Goal: Find specific page/section: Find specific page/section

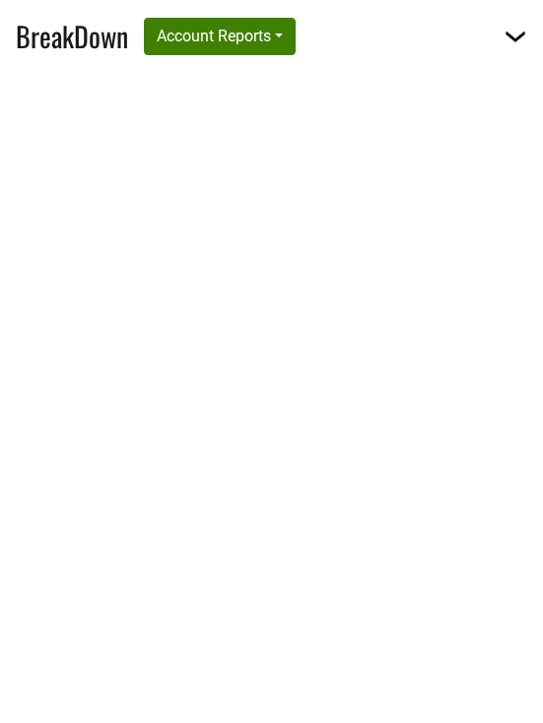
select select "CA"
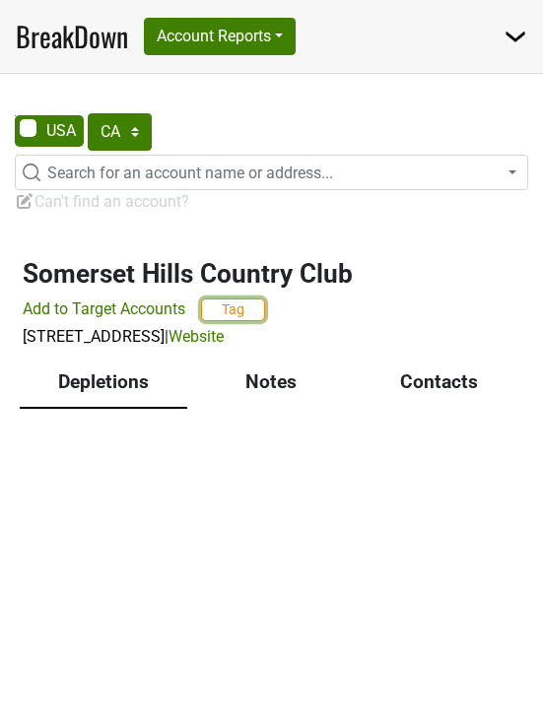
click at [217, 303] on button "Tag" at bounding box center [233, 309] width 64 height 23
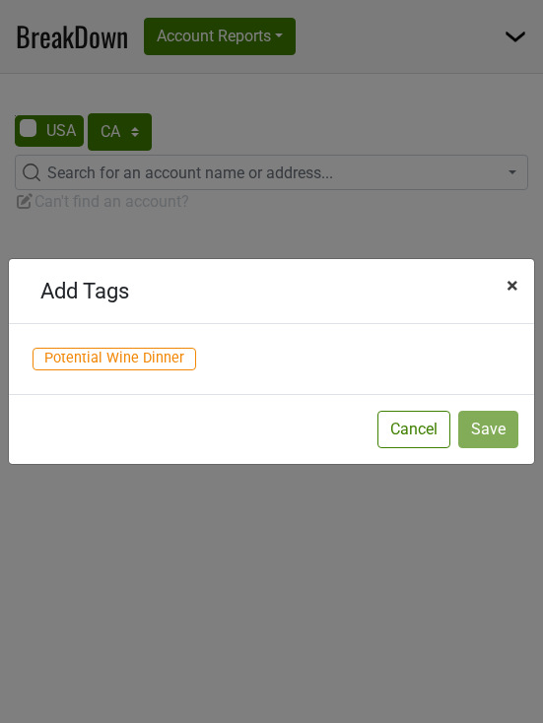
click at [503, 278] on button "× Close" at bounding box center [511, 285] width 43 height 53
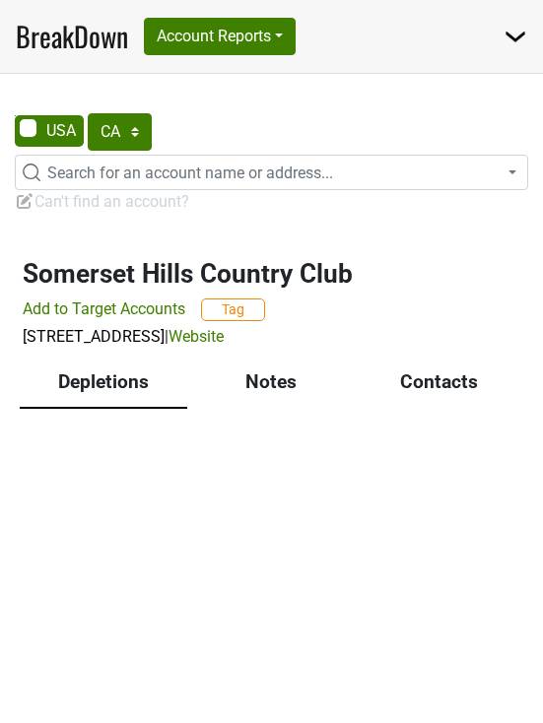
click at [111, 204] on span "Can't find an account?" at bounding box center [102, 201] width 174 height 19
click at [111, 201] on span "Can't find an account?" at bounding box center [102, 201] width 174 height 19
click at [101, 205] on span "Can't find an account?" at bounding box center [102, 201] width 174 height 19
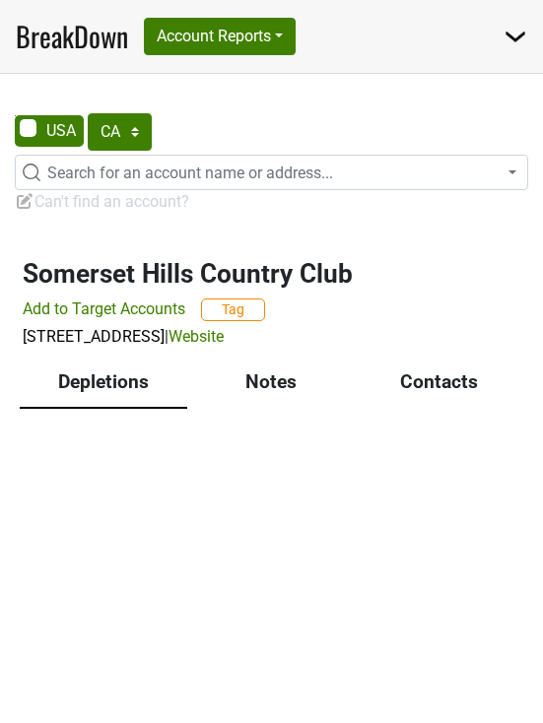
click at [78, 200] on span "Can't find an account?" at bounding box center [102, 201] width 174 height 19
click at [537, 260] on div "Somerset Hills Country Club Add to Target Accounts Tag 180 Mine Mount Rd, Berna…" at bounding box center [271, 292] width 543 height 114
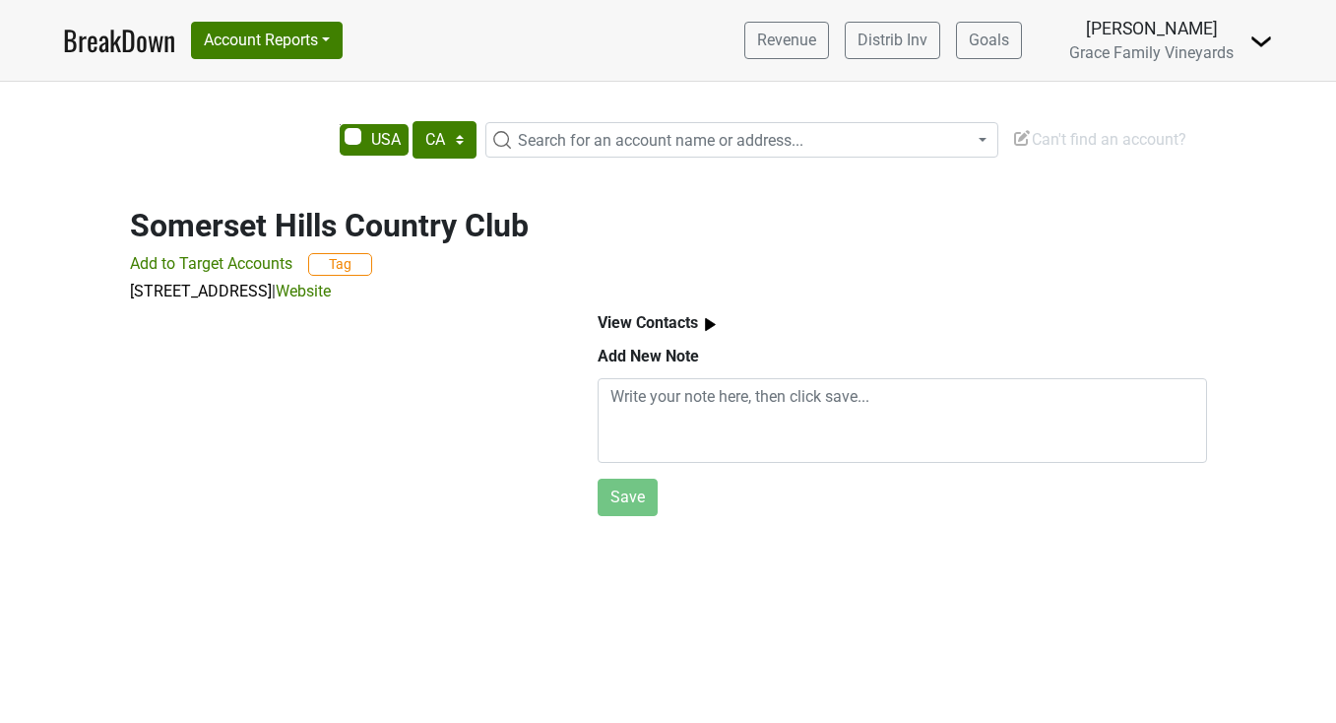
click at [542, 140] on span "Can't find an account?" at bounding box center [1099, 139] width 174 height 19
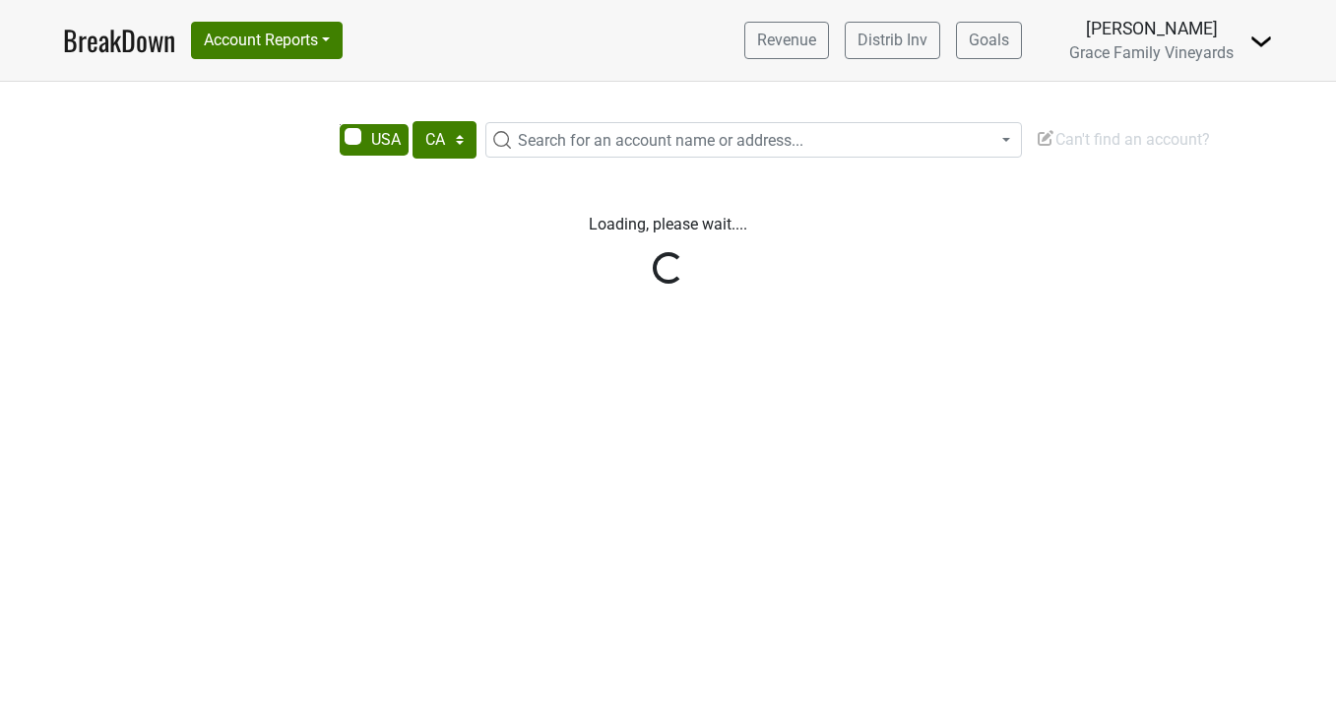
select select "CA"
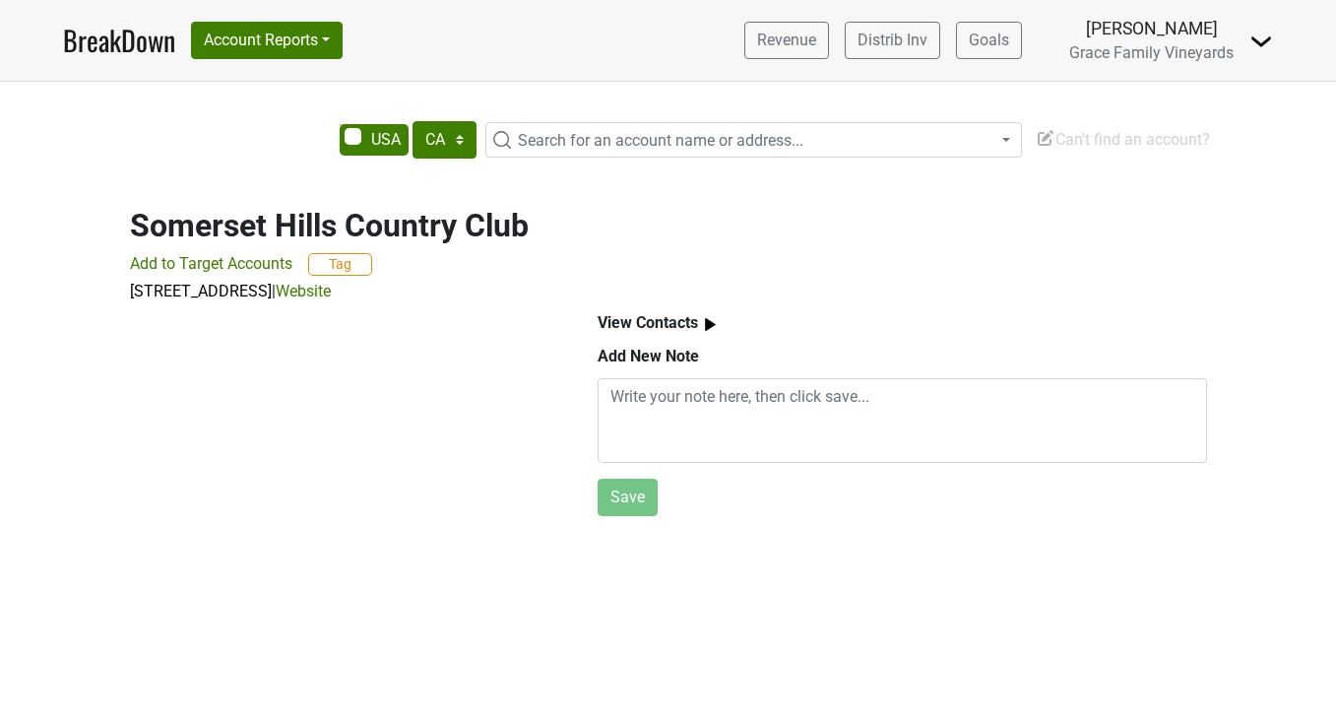
click at [1082, 139] on span "Can't find an account?" at bounding box center [1123, 139] width 174 height 19
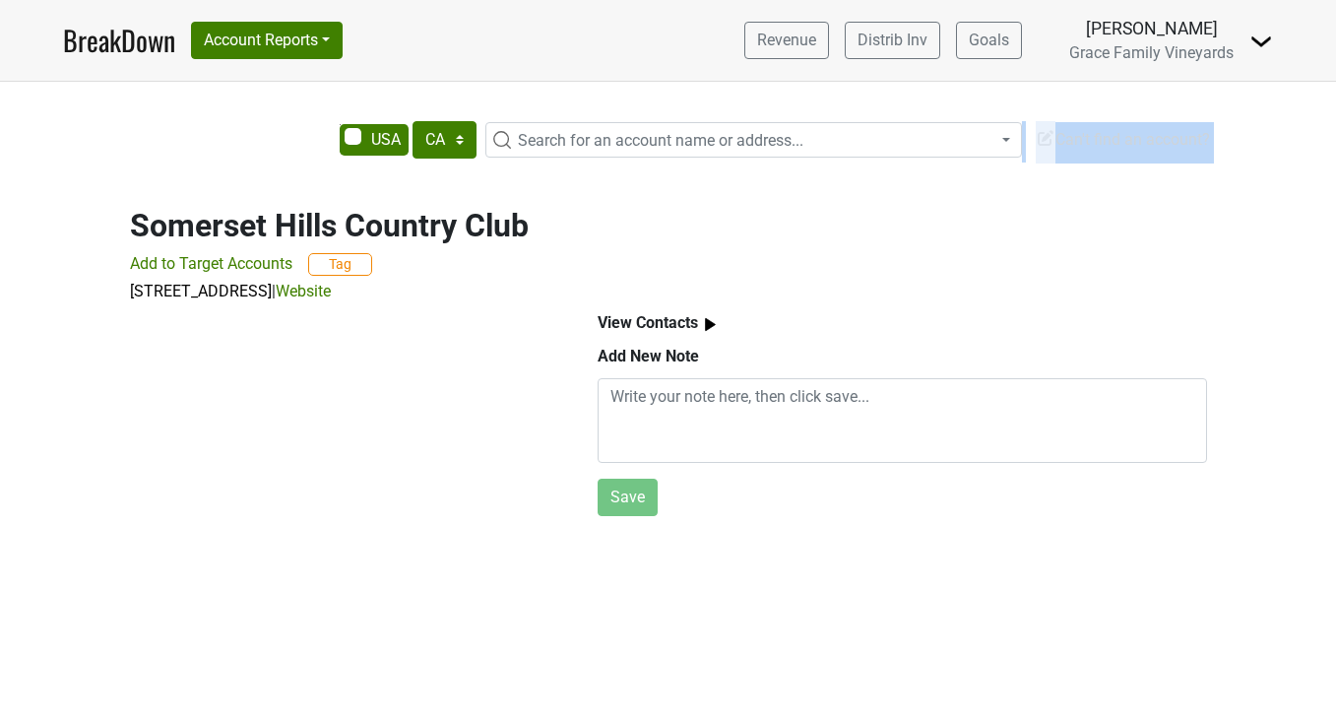
click at [1079, 167] on div "AK AL AR AZ CA CO CT DC DE FL GA HI IA ID IL IN KS KY LA MA MD ME MI MN MO MS M…" at bounding box center [668, 322] width 1336 height 402
click at [1079, 147] on span "Can't find an account?" at bounding box center [1123, 139] width 174 height 19
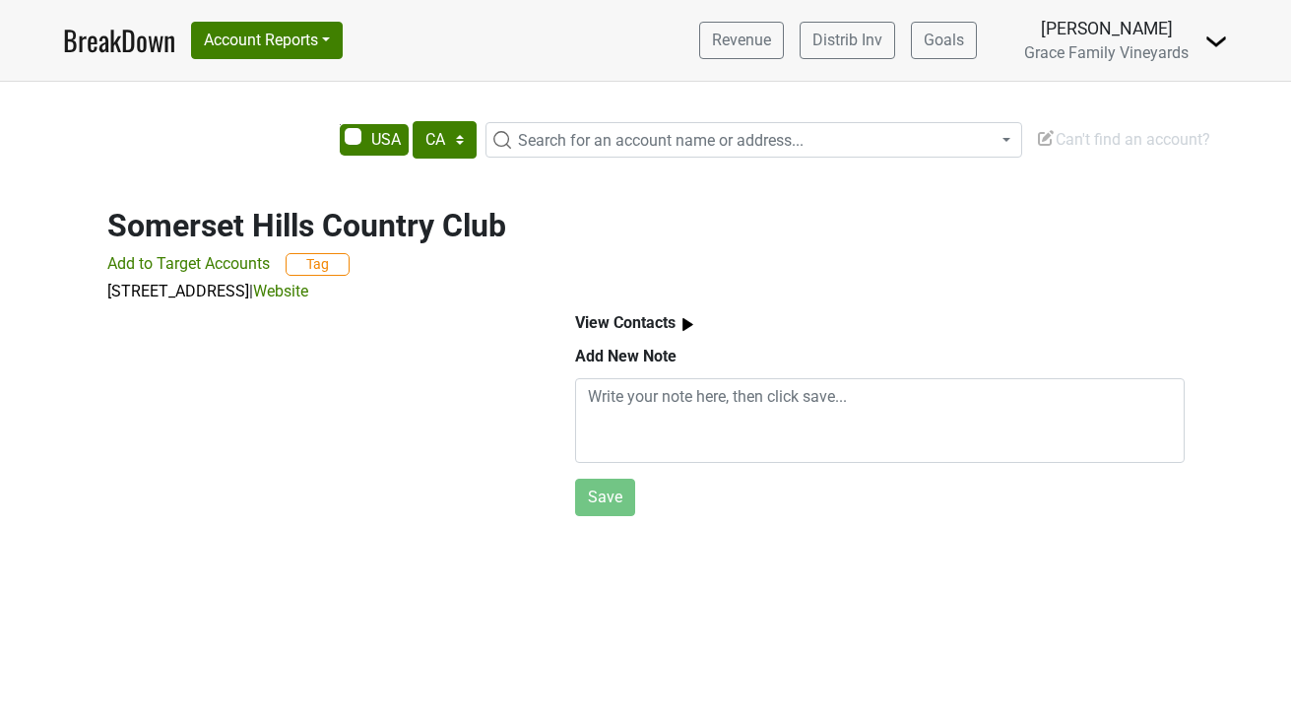
click at [1135, 136] on span "Can't find an account?" at bounding box center [1123, 139] width 174 height 19
click at [1130, 141] on span "Can't find an account?" at bounding box center [1123, 139] width 174 height 19
click at [1177, 349] on div "Add New Note" at bounding box center [880, 361] width 610 height 33
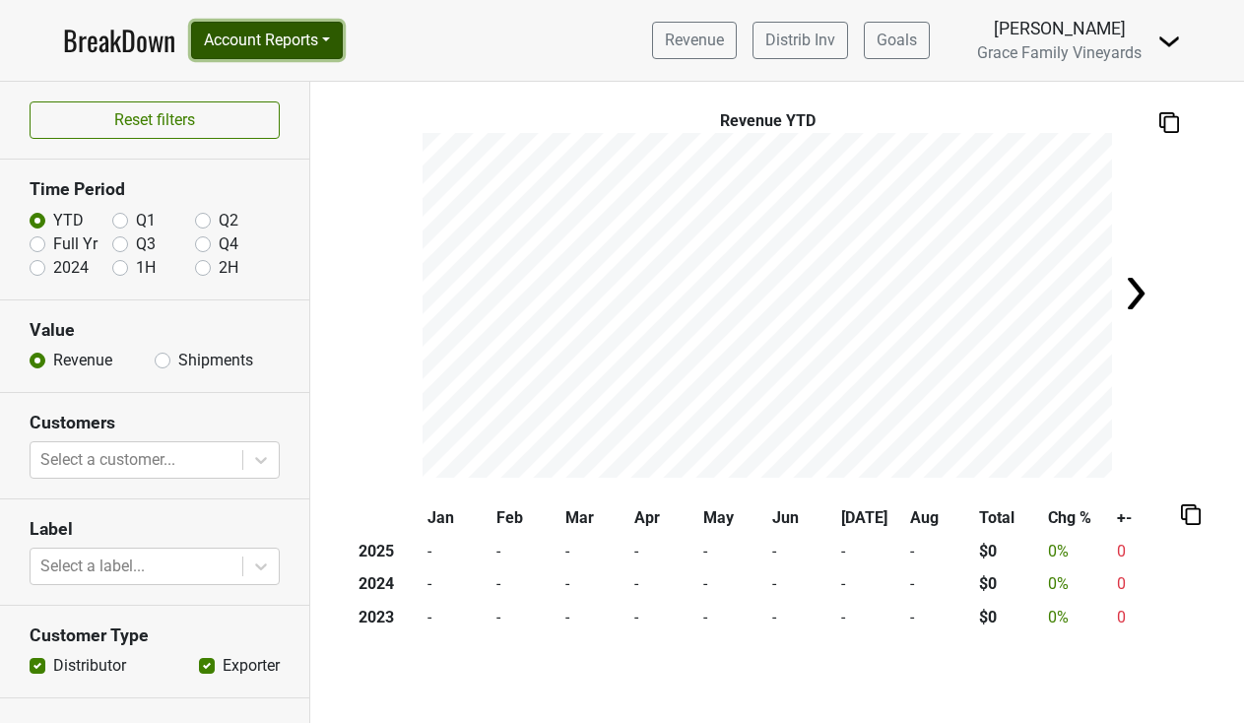
click at [260, 32] on button "Account Reports" at bounding box center [267, 40] width 152 height 37
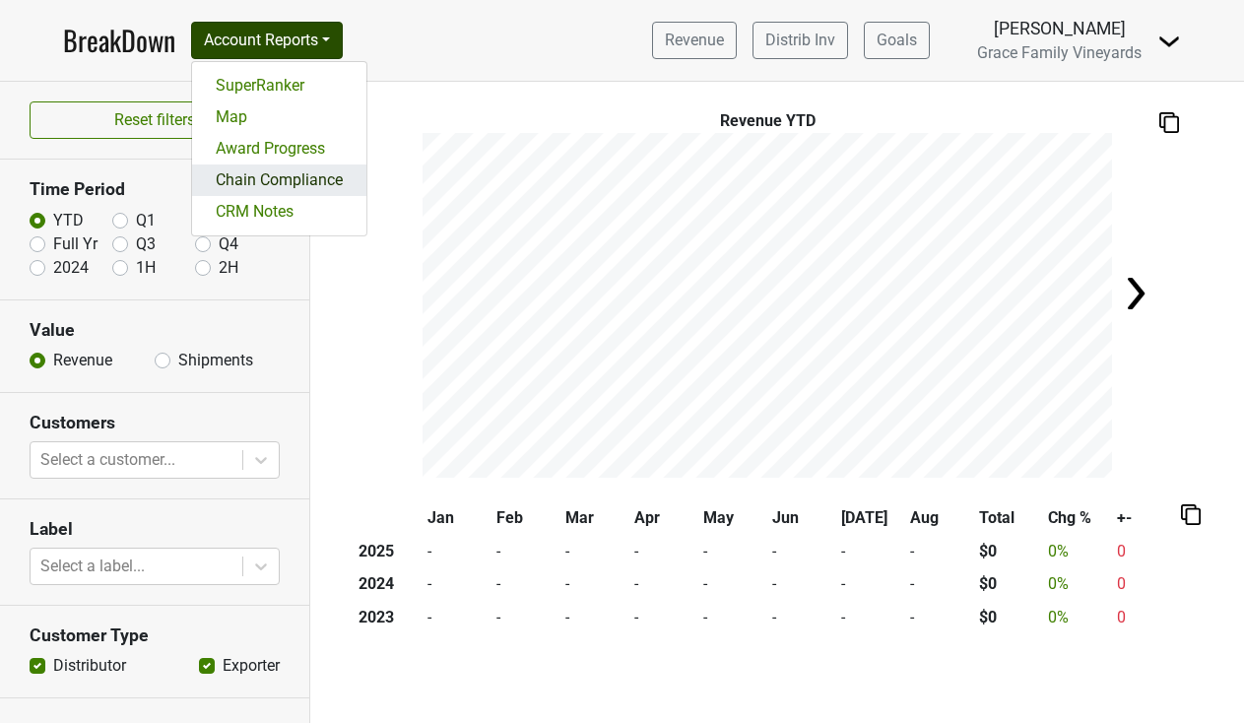
click at [255, 194] on link "Chain Compliance" at bounding box center [279, 180] width 174 height 32
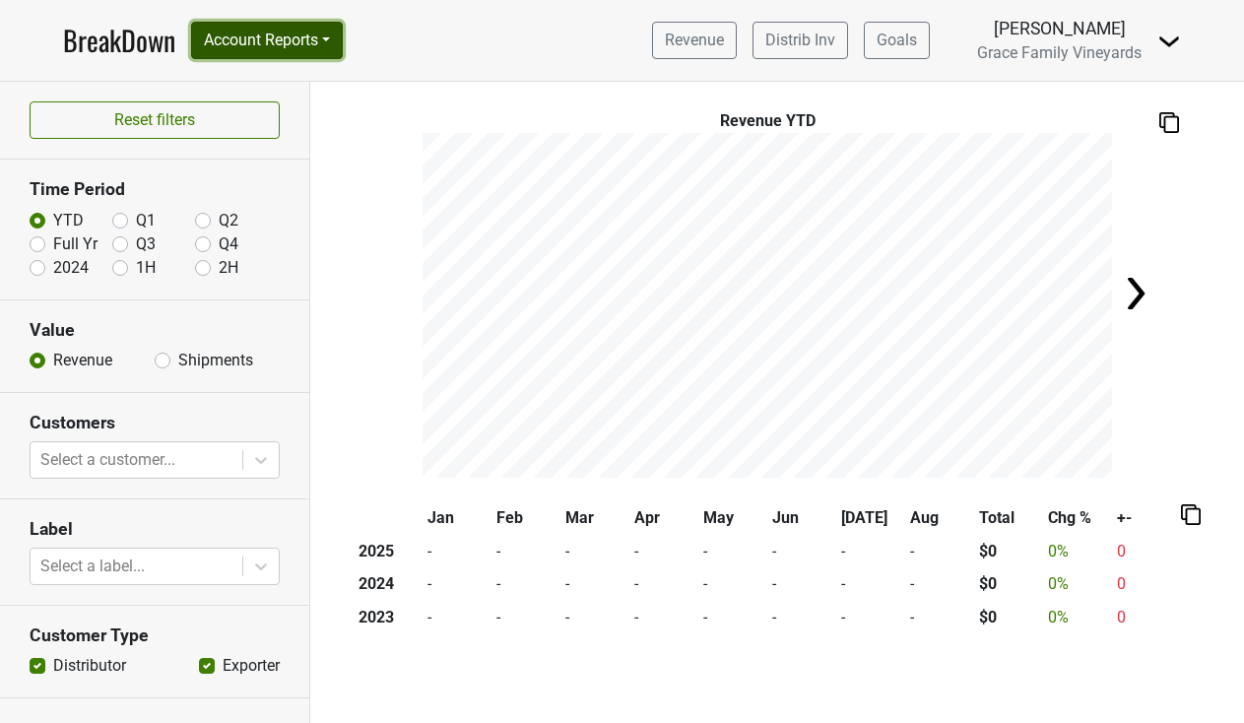
click at [274, 34] on button "Account Reports" at bounding box center [267, 40] width 152 height 37
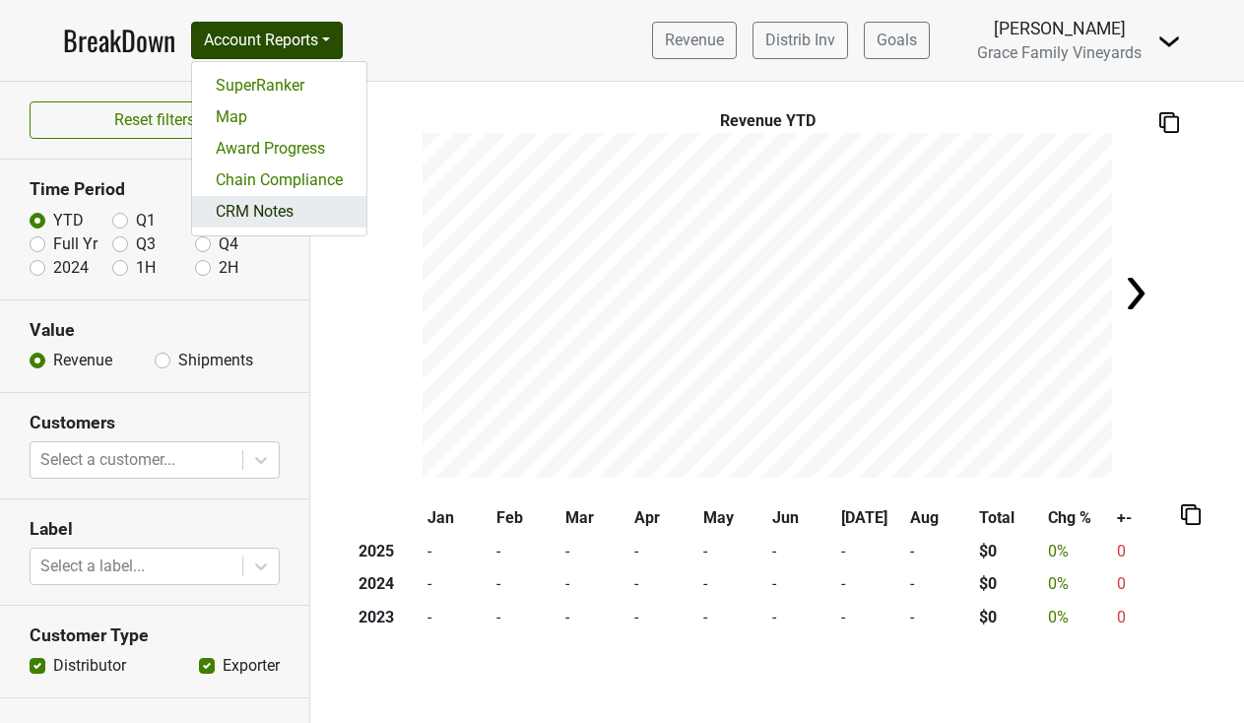
click at [273, 210] on link "CRM Notes" at bounding box center [279, 212] width 174 height 32
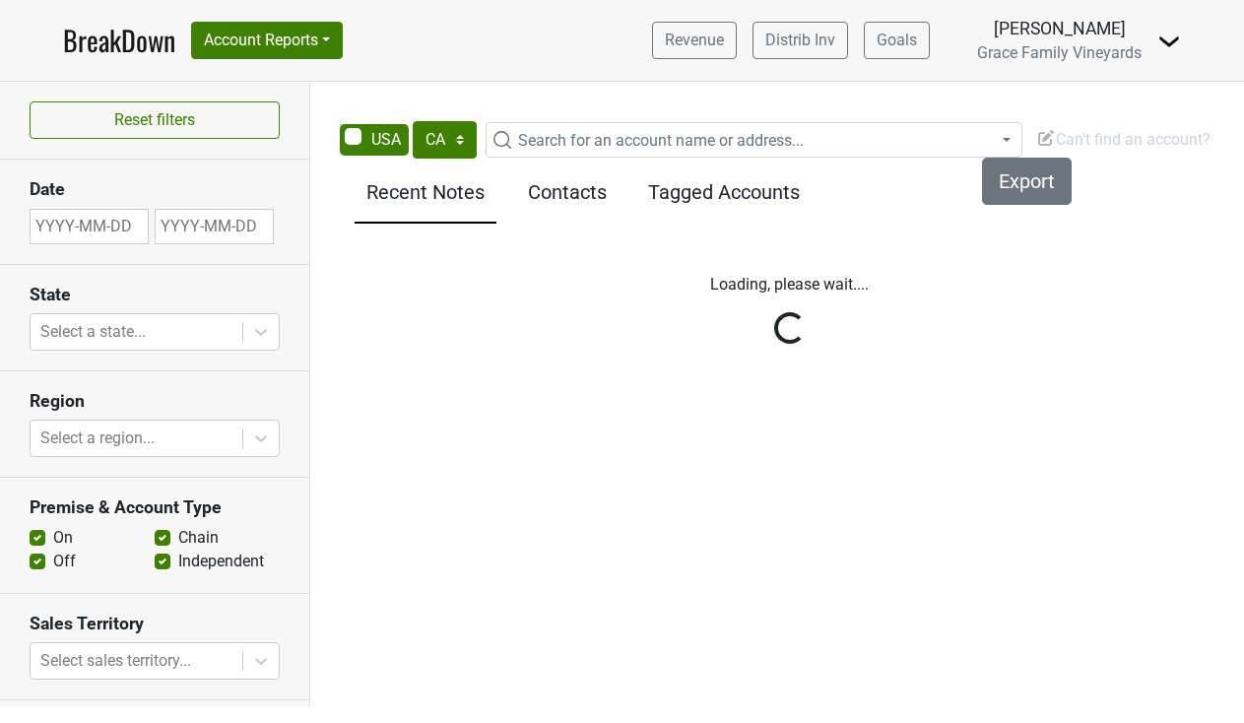
select select "CA"
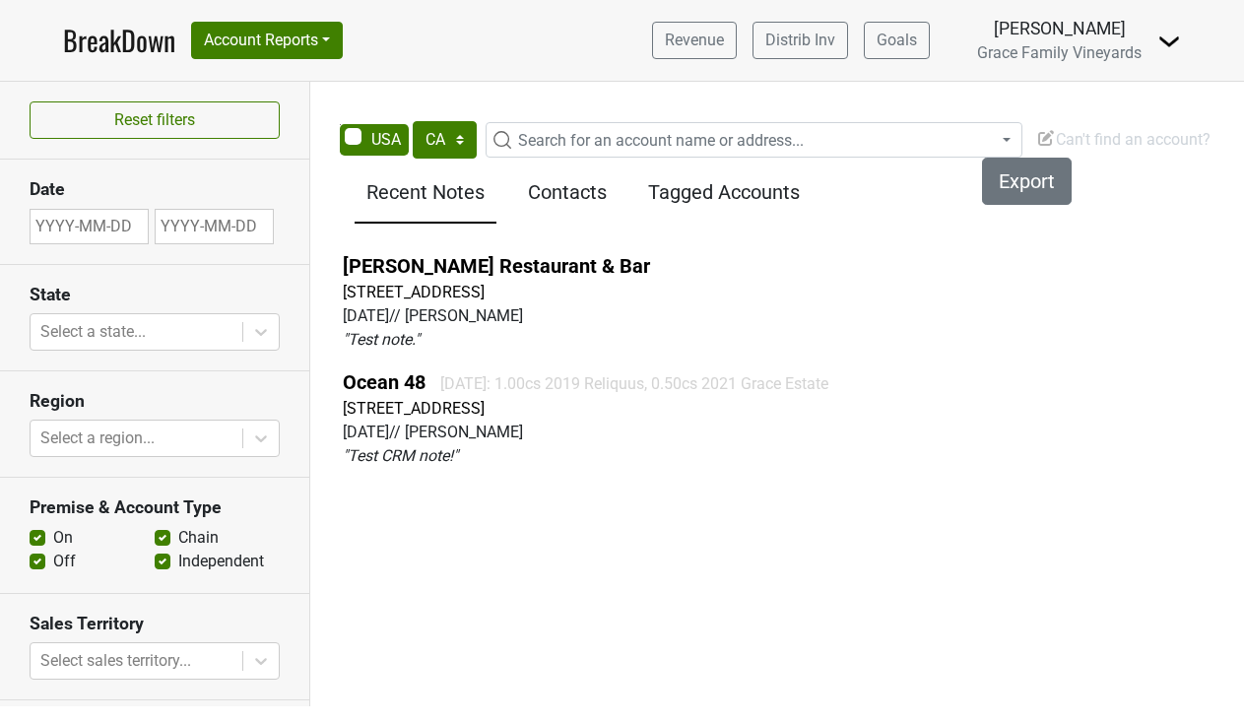
click at [1067, 135] on span "Can't find an account?" at bounding box center [1123, 139] width 174 height 19
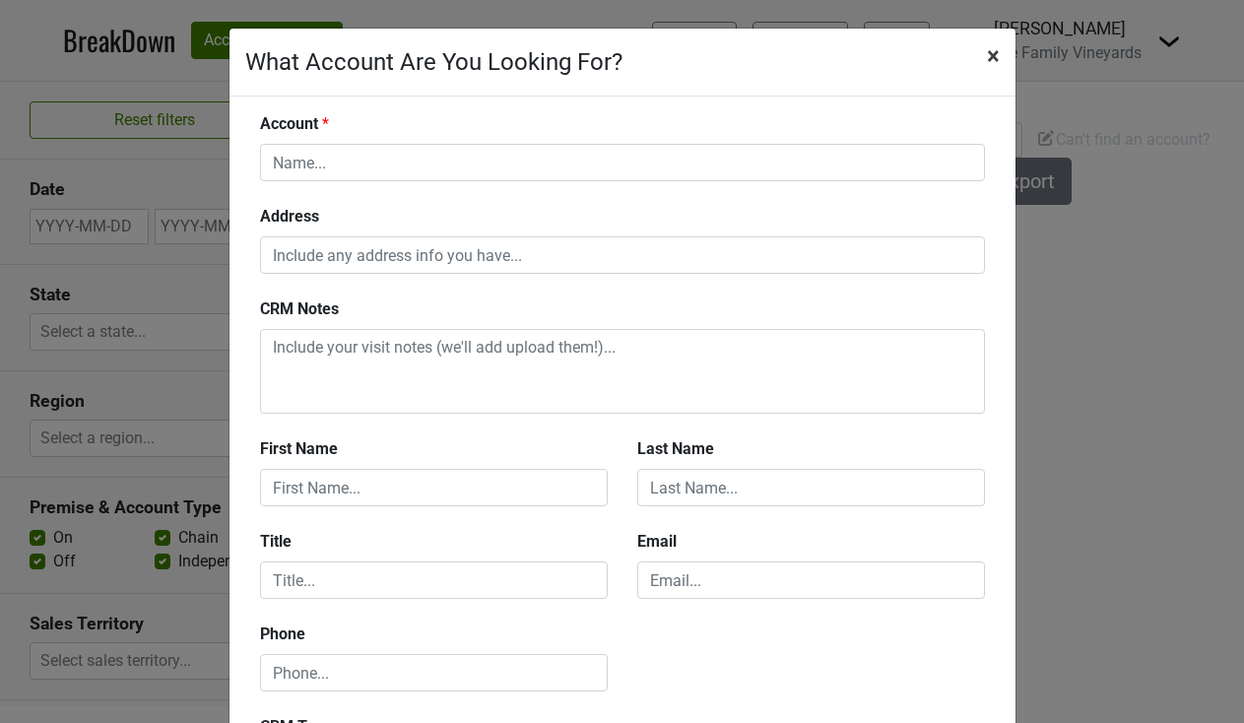
click at [987, 52] on span "×" at bounding box center [993, 56] width 13 height 28
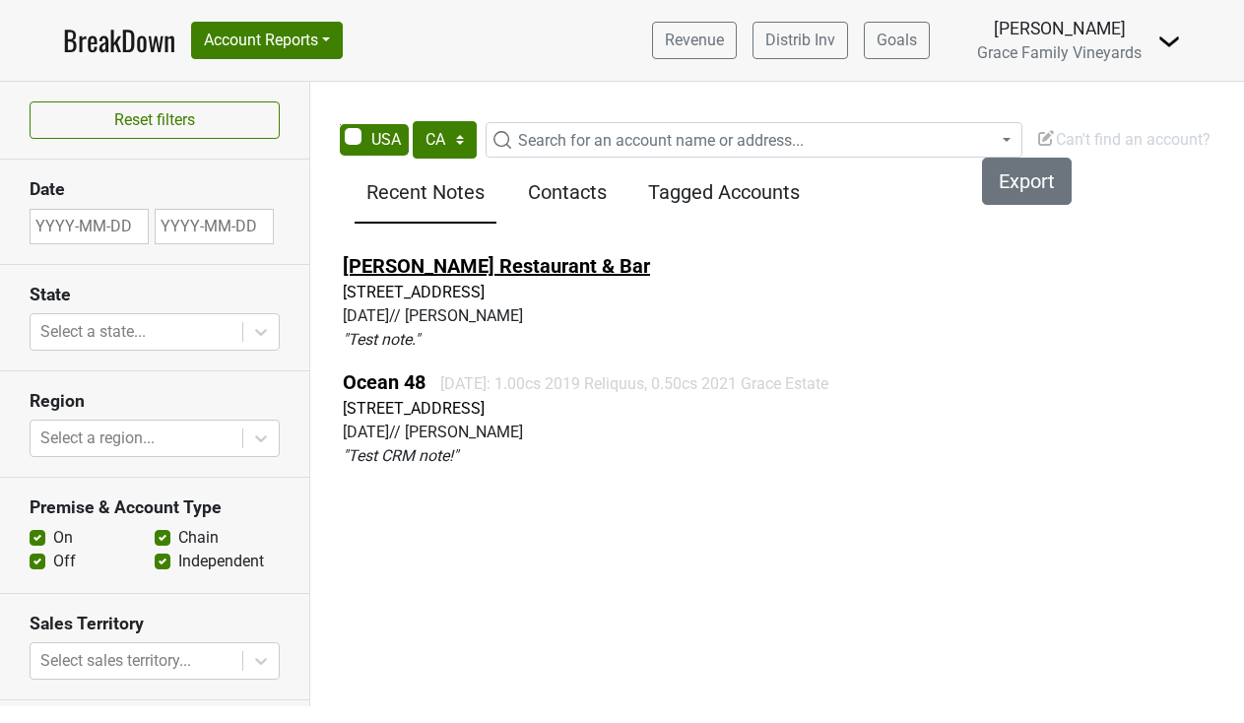
click at [459, 265] on link "Hanna's Restaurant & Bar" at bounding box center [496, 266] width 307 height 24
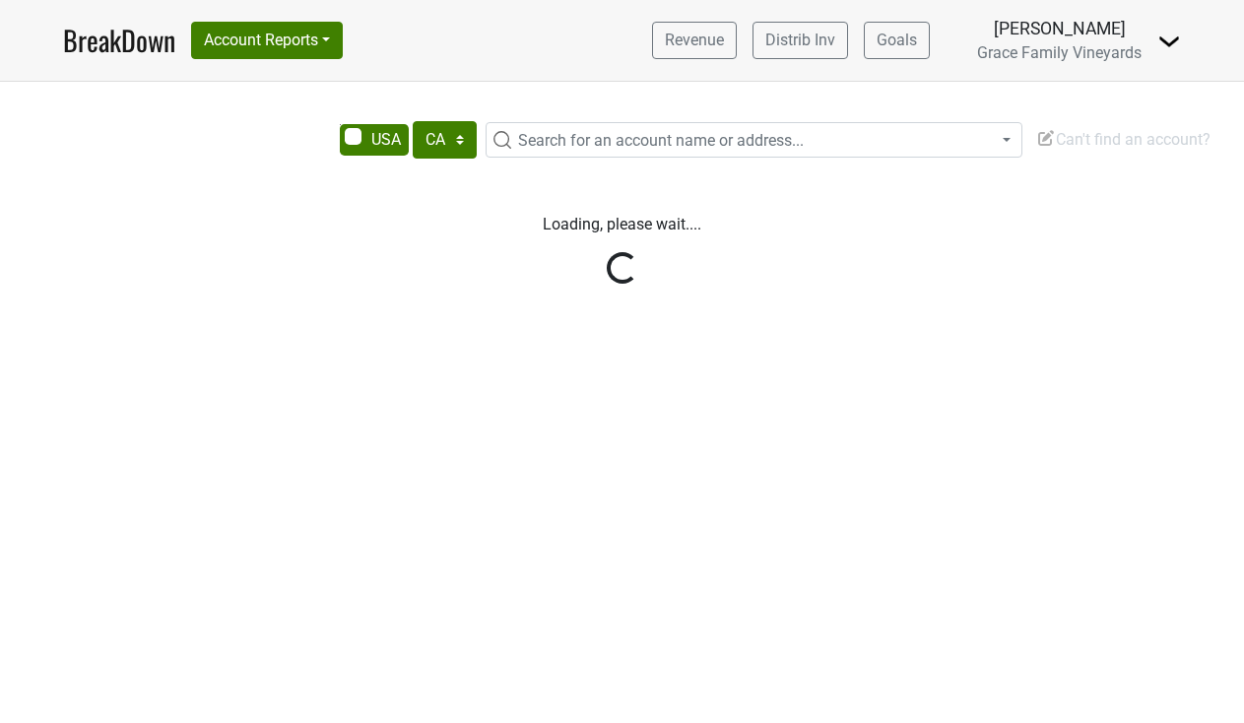
select select "CA"
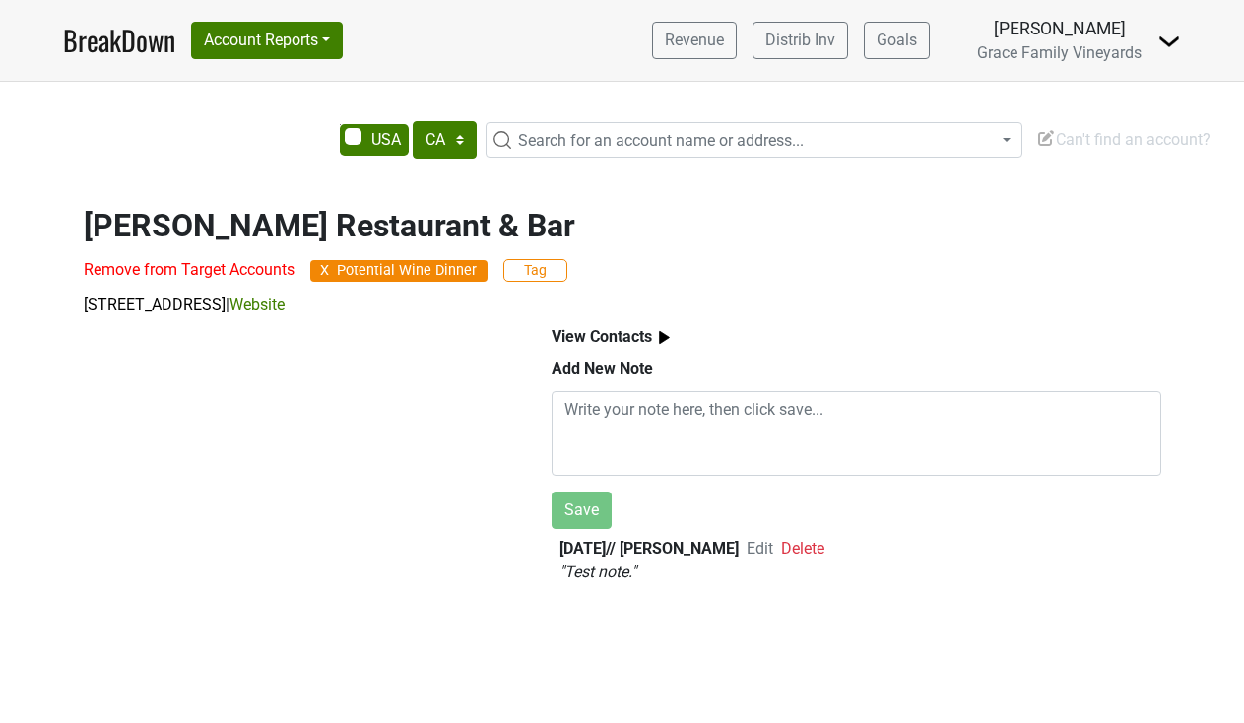
click at [810, 550] on span "Delete" at bounding box center [802, 548] width 43 height 19
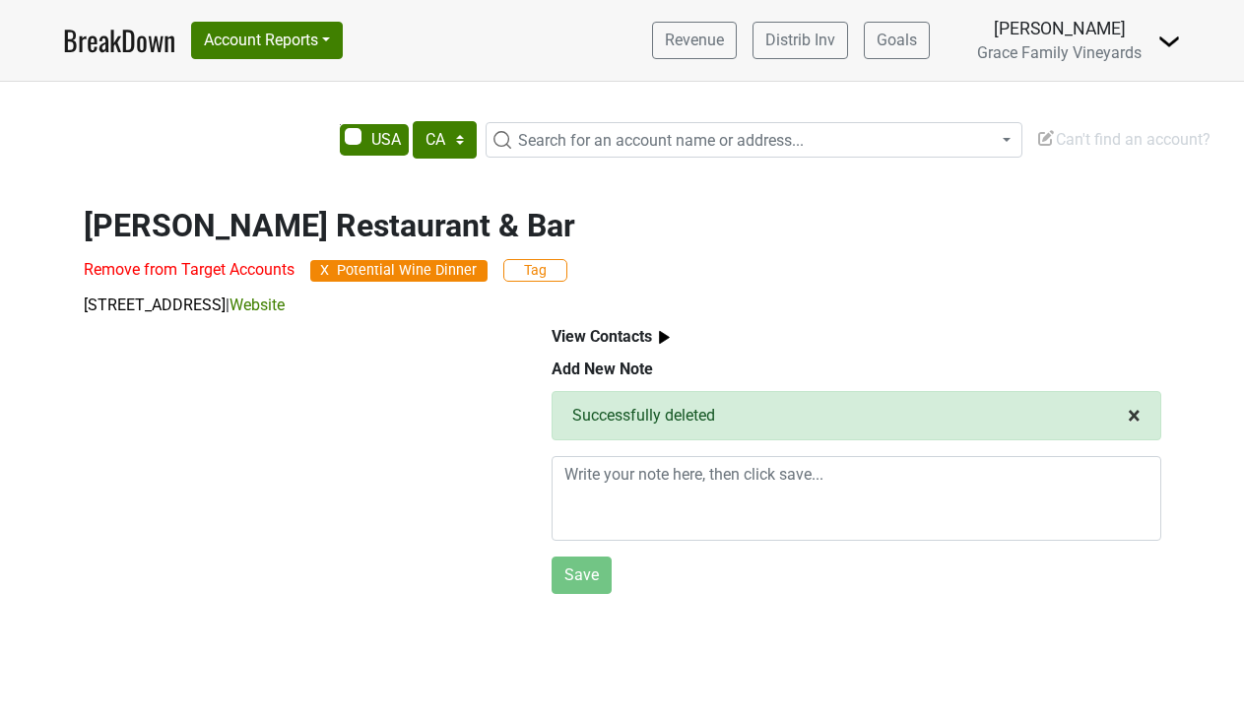
click at [1133, 413] on span "×" at bounding box center [1134, 416] width 13 height 28
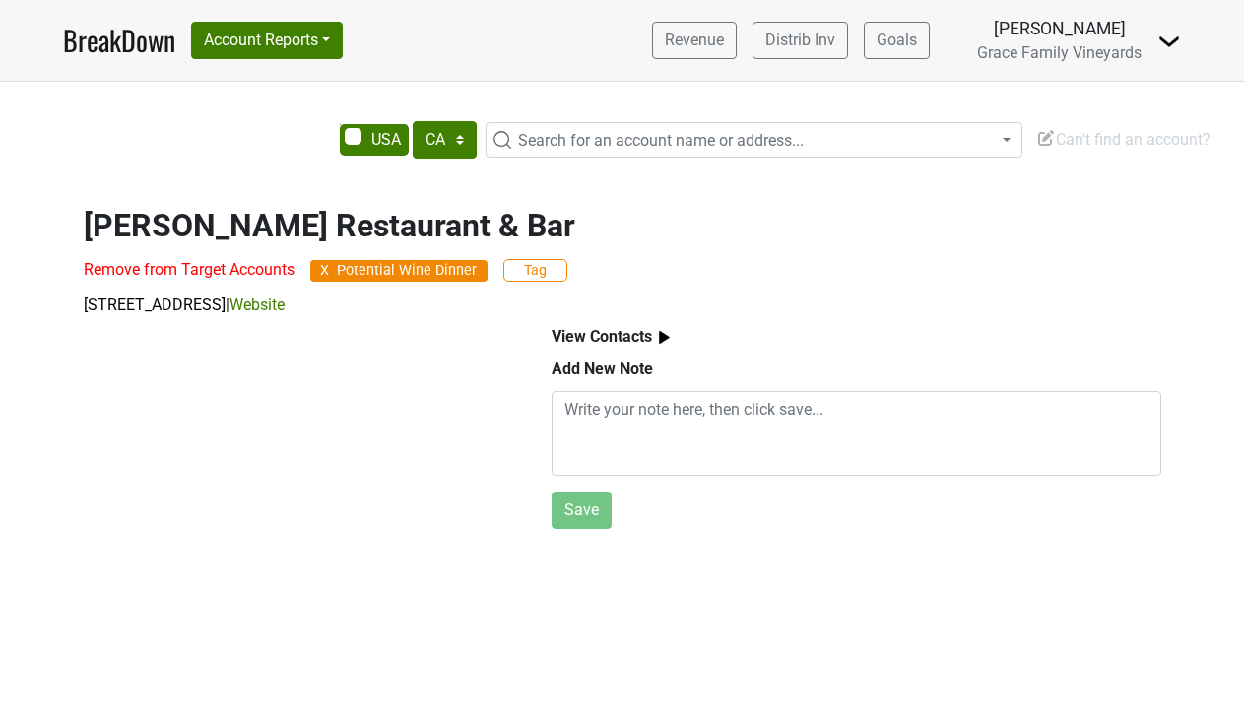
click at [1127, 142] on span "Can't find an account?" at bounding box center [1123, 139] width 174 height 19
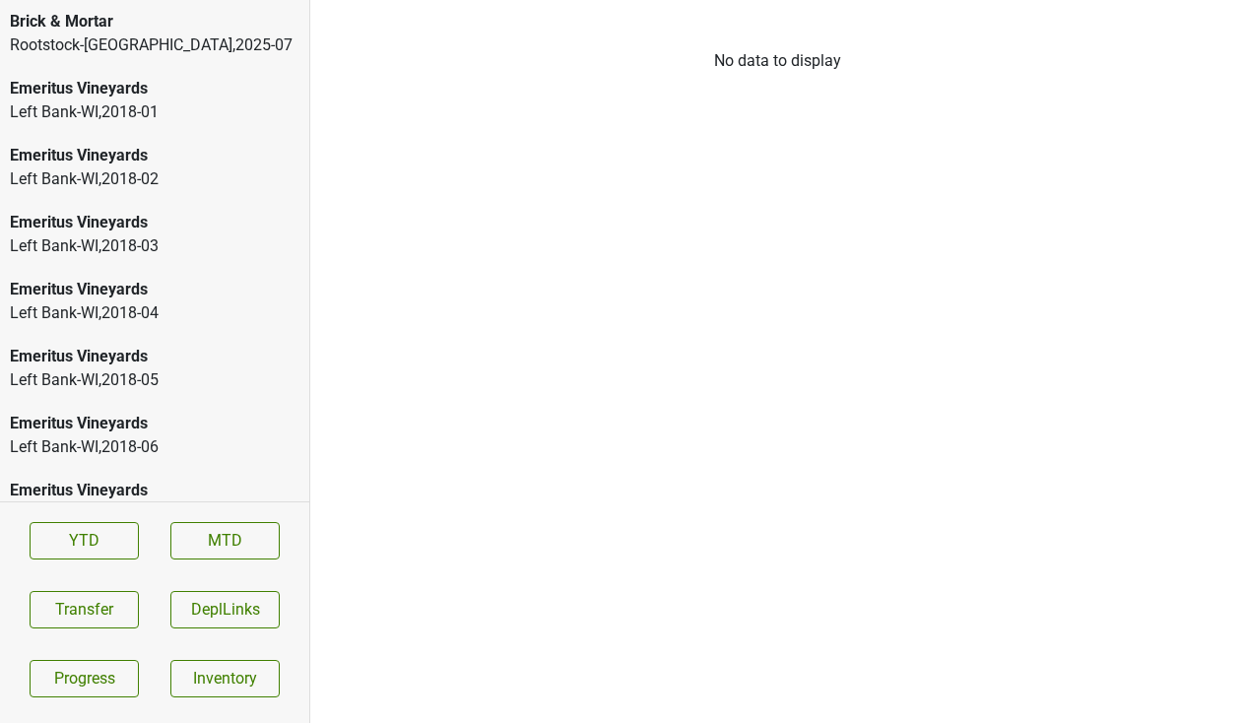
scroll to position [2737, 0]
